Goal: Transaction & Acquisition: Purchase product/service

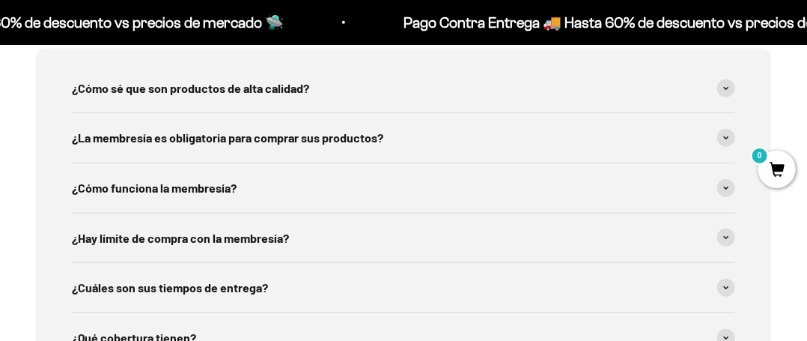
scroll to position [4269, 0]
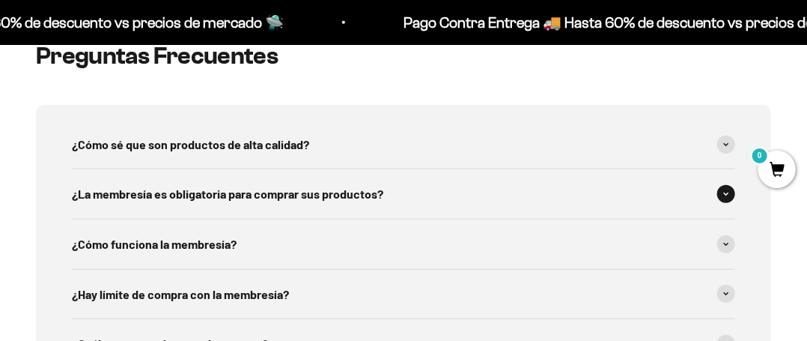
click at [234, 184] on span "¿La membresía es obligatoria para comprar sus productos?" at bounding box center [227, 193] width 311 height 19
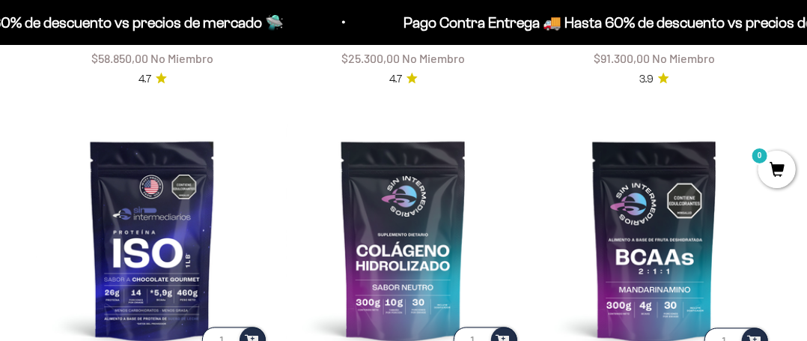
scroll to position [973, 0]
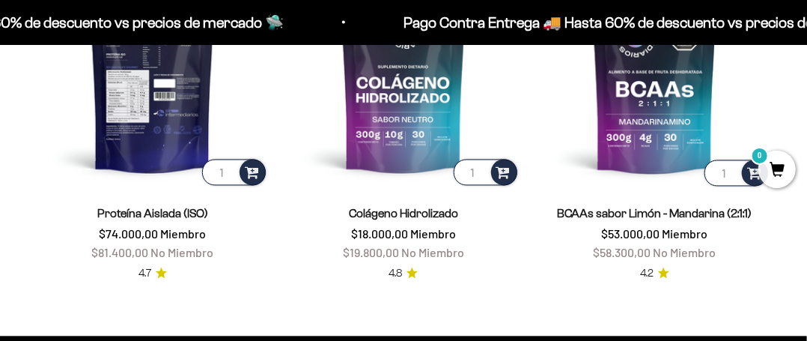
click at [156, 159] on img at bounding box center [152, 72] width 233 height 233
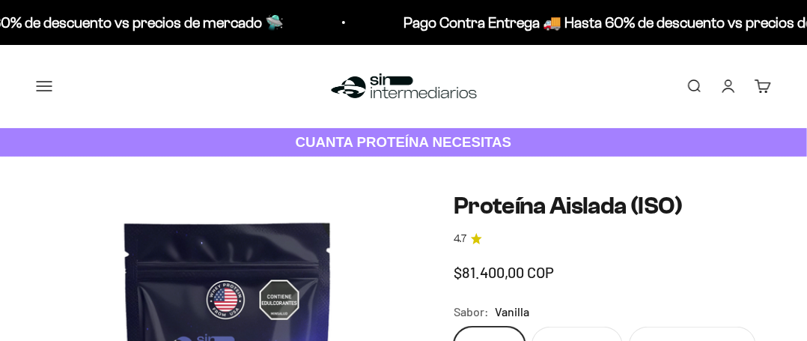
scroll to position [225, 0]
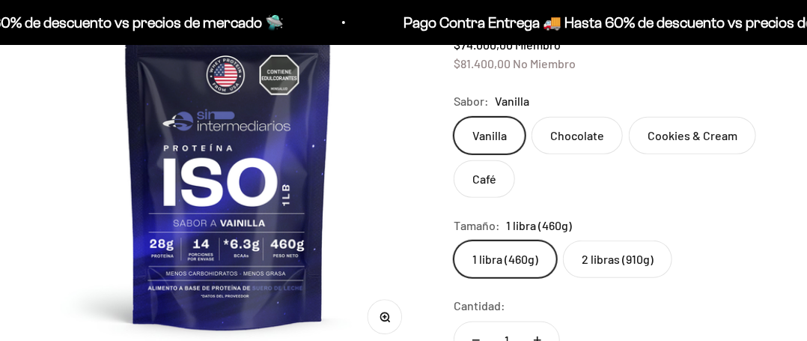
click at [596, 251] on label "2 libras (910g)" at bounding box center [617, 258] width 109 height 37
click at [454, 240] on input "2 libras (910g)" at bounding box center [453, 240] width 1 height 1
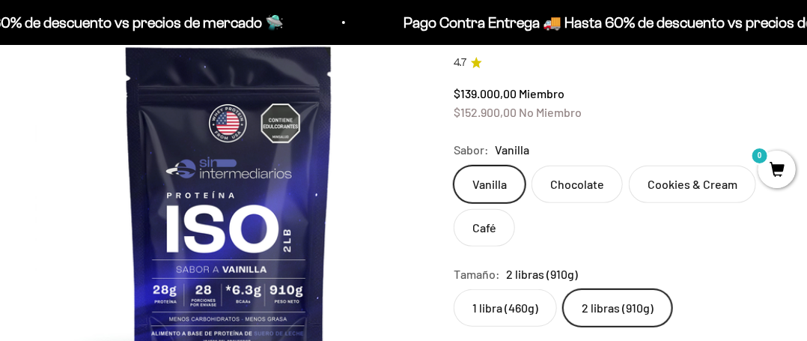
scroll to position [150, 0]
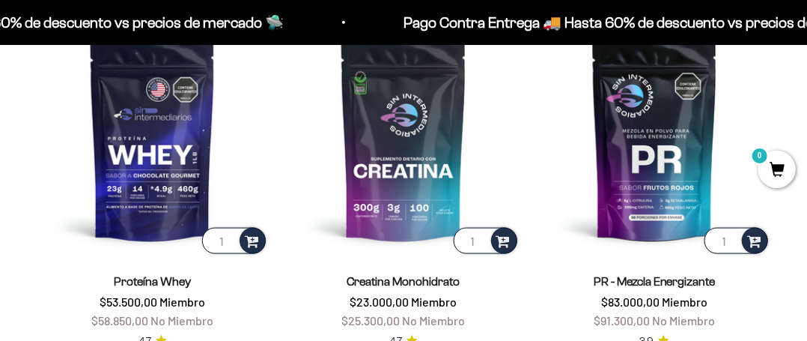
scroll to position [543, 0]
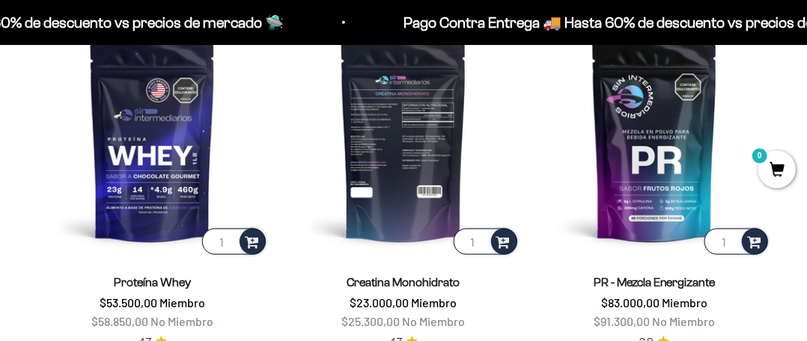
click at [446, 195] on img at bounding box center [403, 140] width 233 height 233
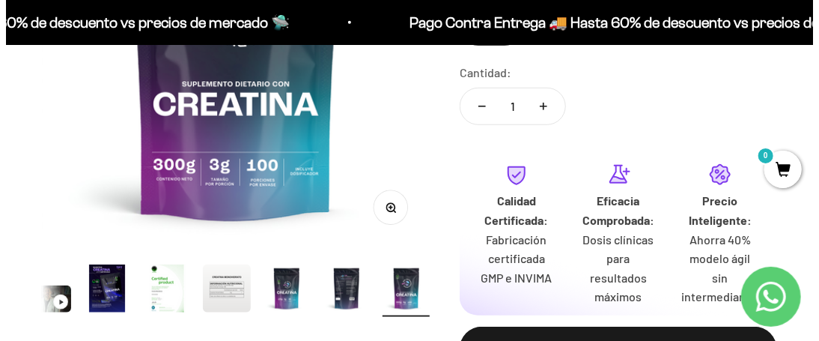
scroll to position [449, 0]
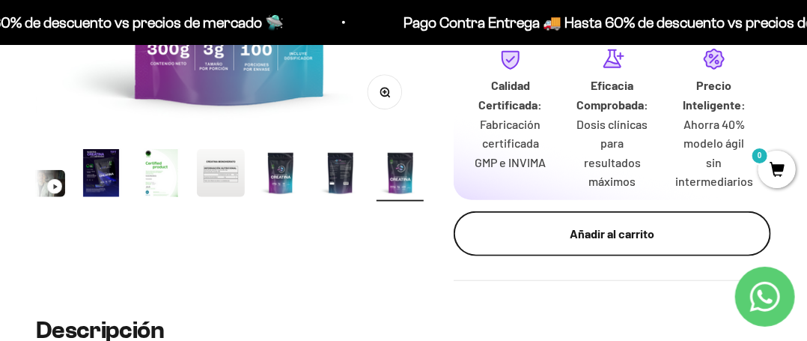
click at [590, 241] on div "Añadir al carrito" at bounding box center [613, 233] width 258 height 19
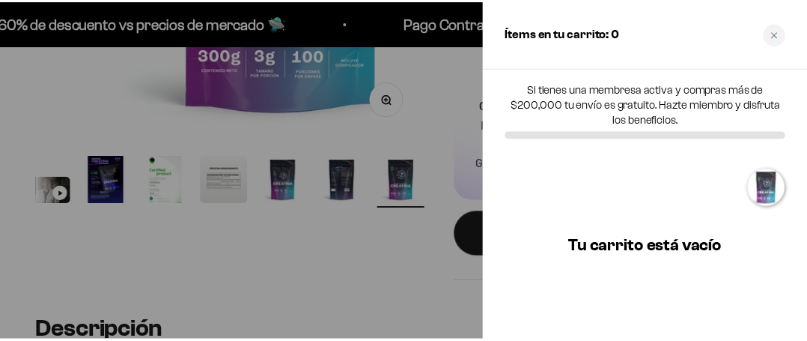
scroll to position [0, 133]
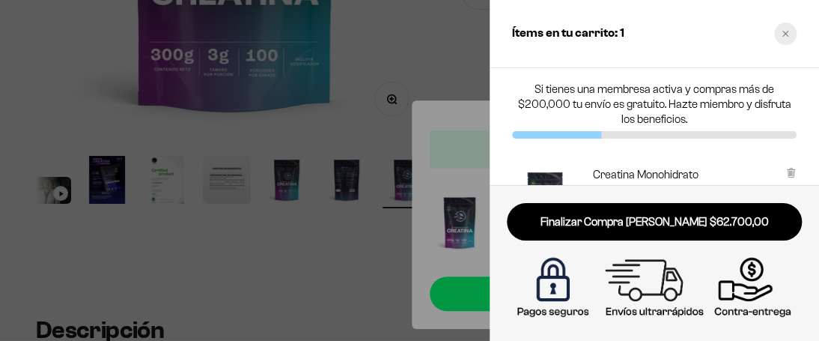
click at [787, 31] on icon "Close cart" at bounding box center [785, 34] width 6 height 6
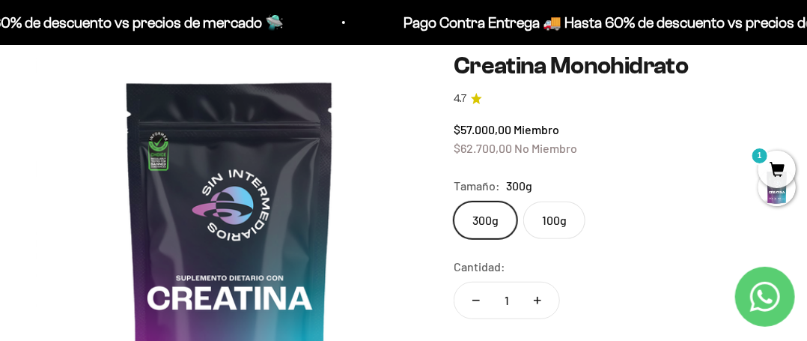
scroll to position [0, 0]
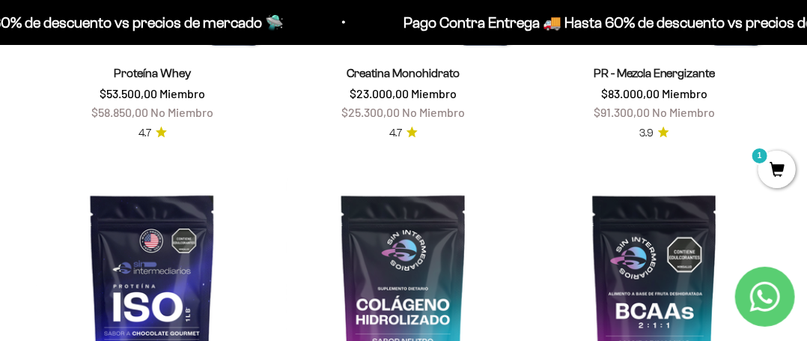
scroll to position [917, 0]
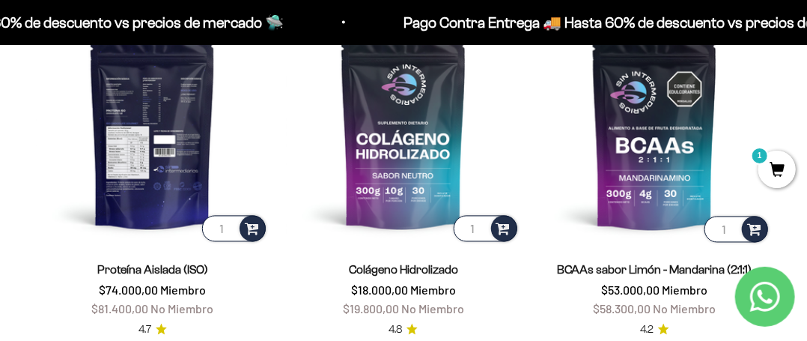
click at [182, 157] on img at bounding box center [152, 128] width 233 height 233
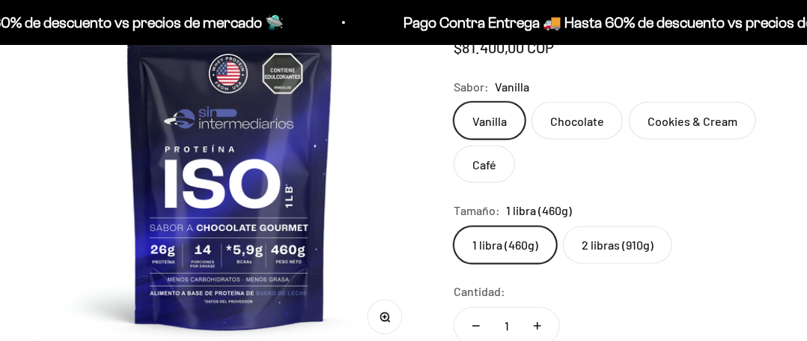
scroll to position [0, 618]
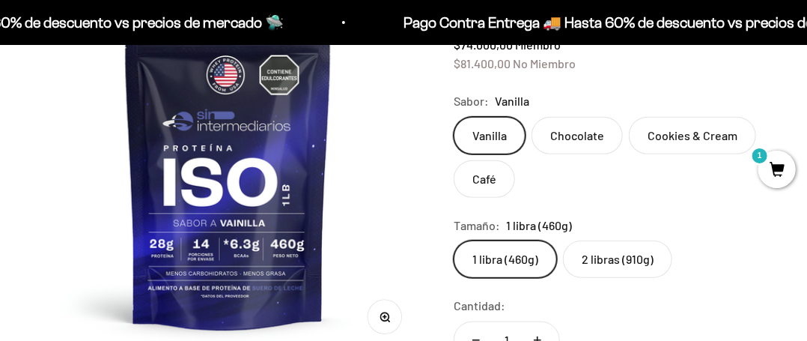
click at [602, 254] on label "2 libras (910g)" at bounding box center [617, 258] width 109 height 37
click at [454, 240] on input "2 libras (910g)" at bounding box center [453, 240] width 1 height 1
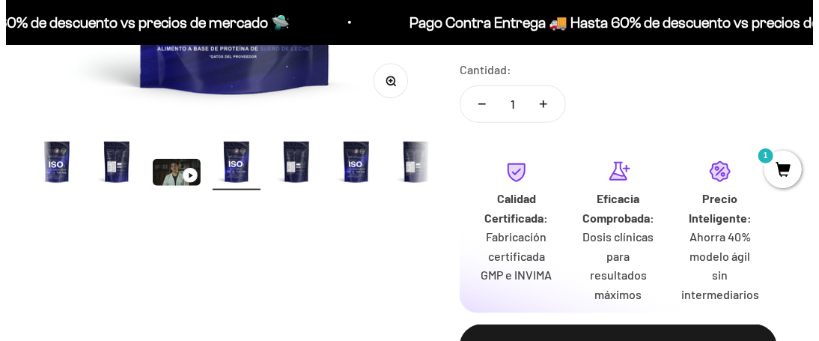
scroll to position [674, 0]
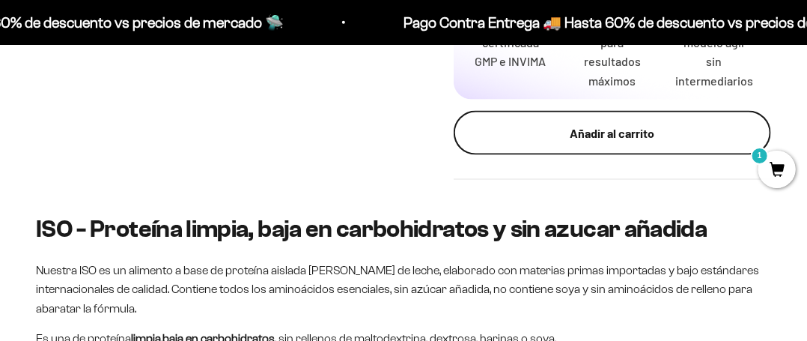
click at [629, 149] on button "Añadir al carrito" at bounding box center [612, 133] width 317 height 45
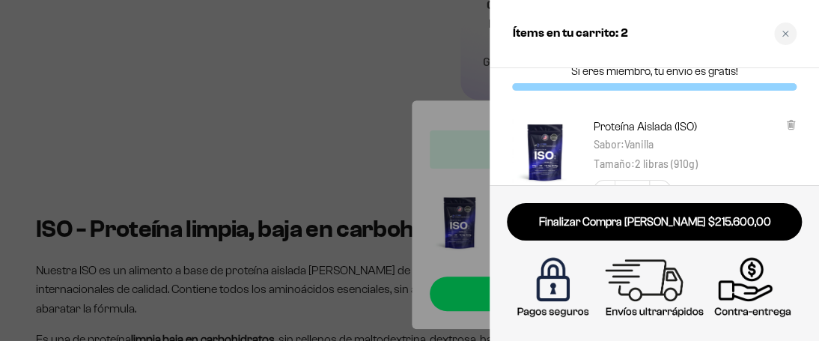
scroll to position [0, 0]
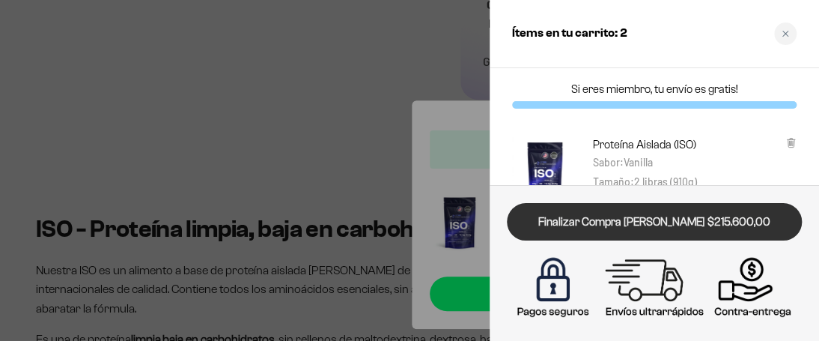
click at [650, 213] on link "Finalizar Compra [PERSON_NAME] $215.600,00" at bounding box center [654, 222] width 295 height 38
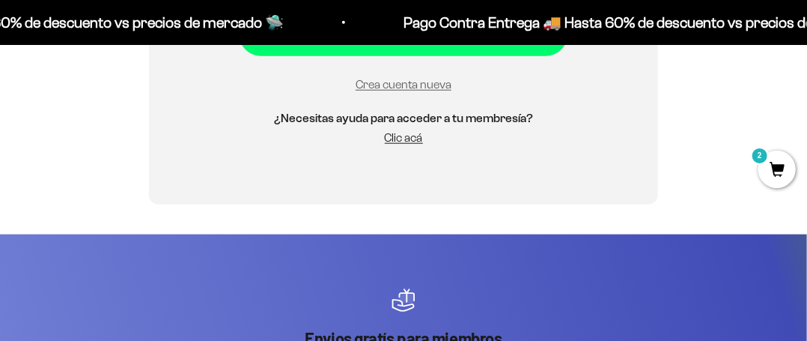
scroll to position [575, 0]
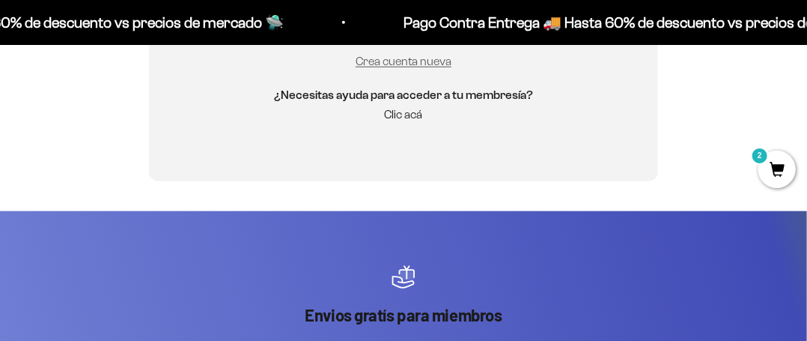
click at [419, 119] on link "Clic acá" at bounding box center [404, 114] width 38 height 13
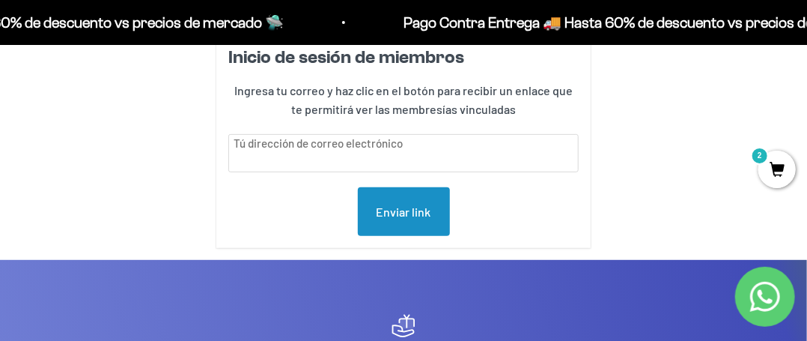
scroll to position [75, 0]
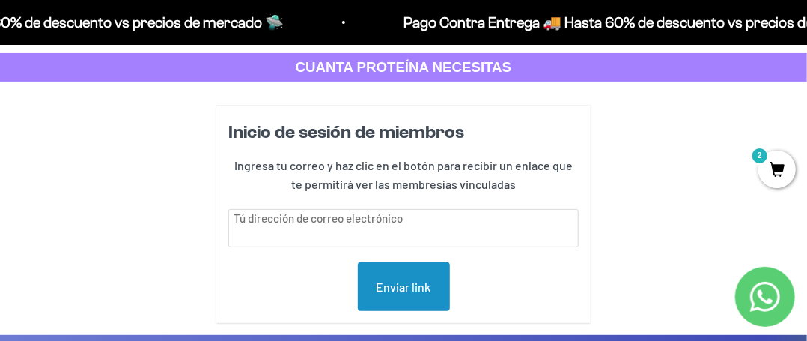
click at [520, 227] on input "text" at bounding box center [403, 228] width 350 height 38
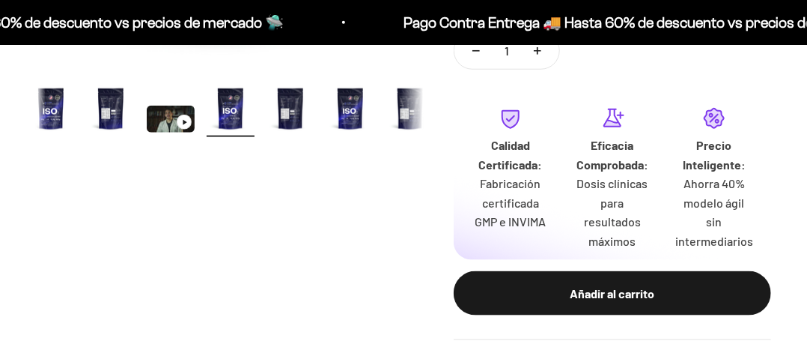
scroll to position [374, 0]
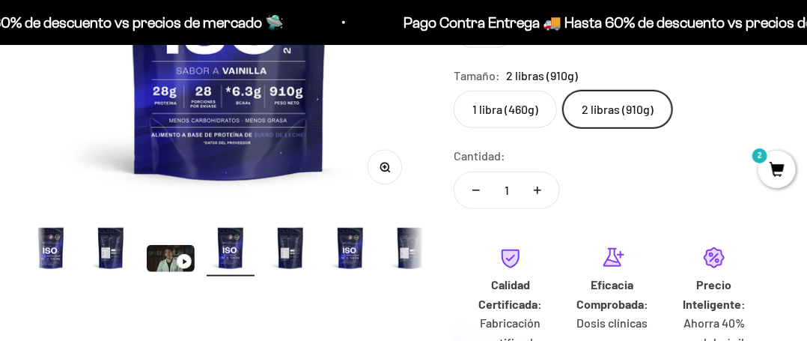
click at [410, 245] on img "Ir al artículo 7" at bounding box center [410, 248] width 48 height 48
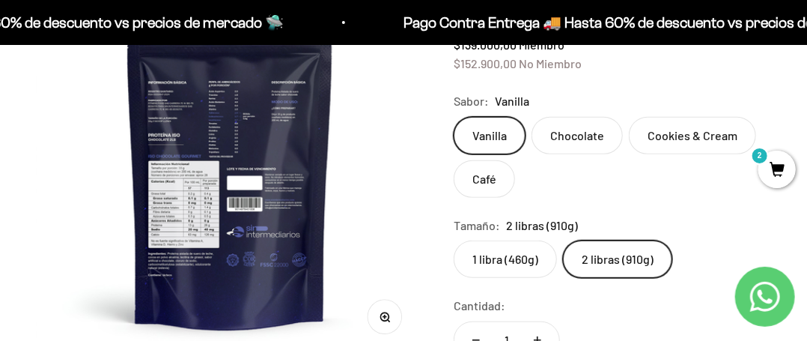
scroll to position [75, 0]
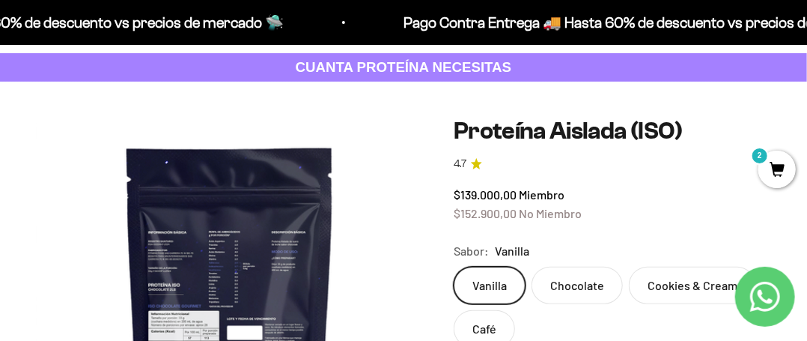
click at [299, 66] on strong "CUANTA PROTEÍNA NECESITAS" at bounding box center [404, 67] width 216 height 16
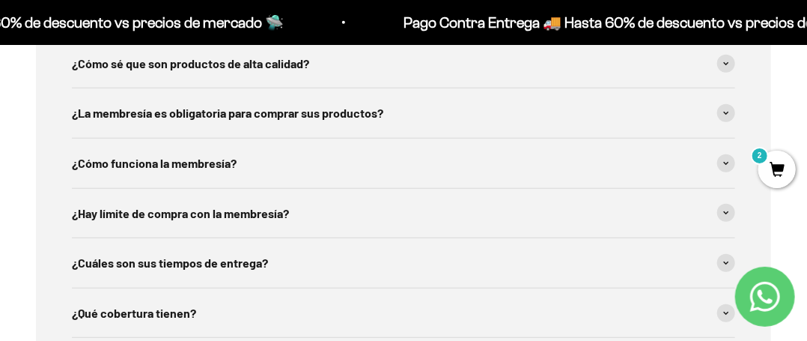
scroll to position [4563, 0]
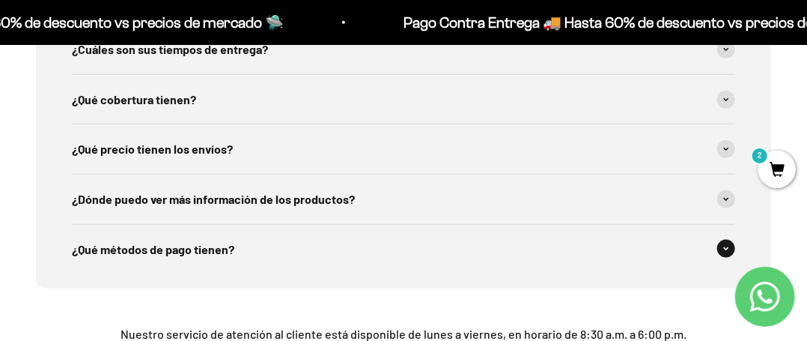
click at [601, 225] on div "¿Qué métodos de pago tienen?" at bounding box center [403, 249] width 663 height 49
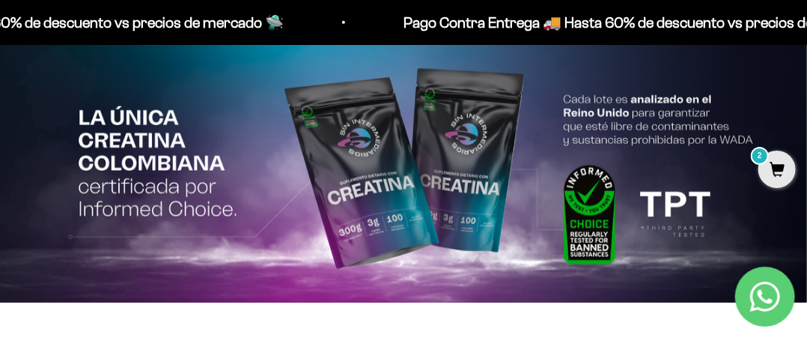
scroll to position [2392, 0]
